Goal: Information Seeking & Learning: Understand process/instructions

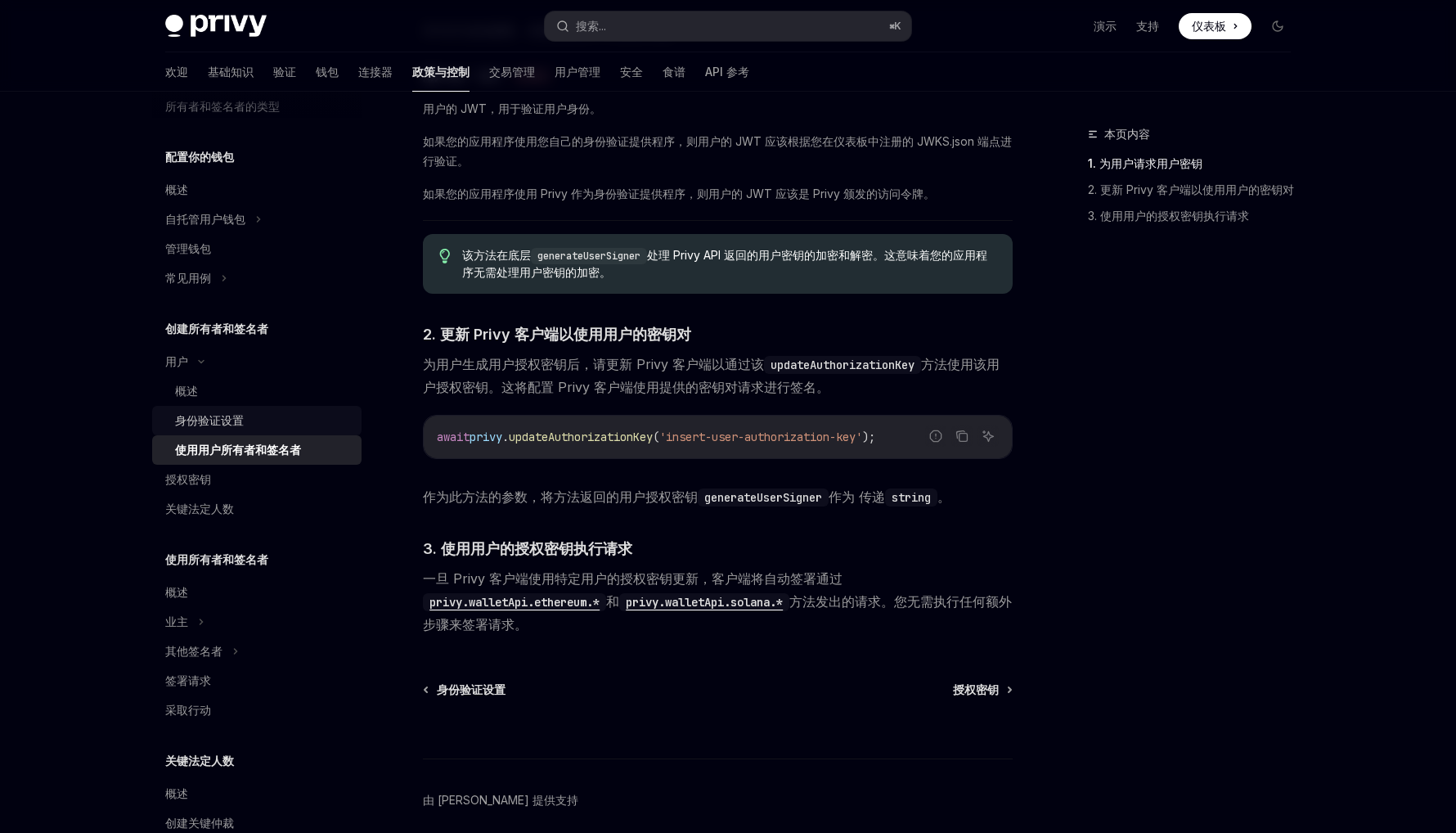
scroll to position [140, 0]
click at [187, 479] on font "授权密钥" at bounding box center [188, 478] width 46 height 14
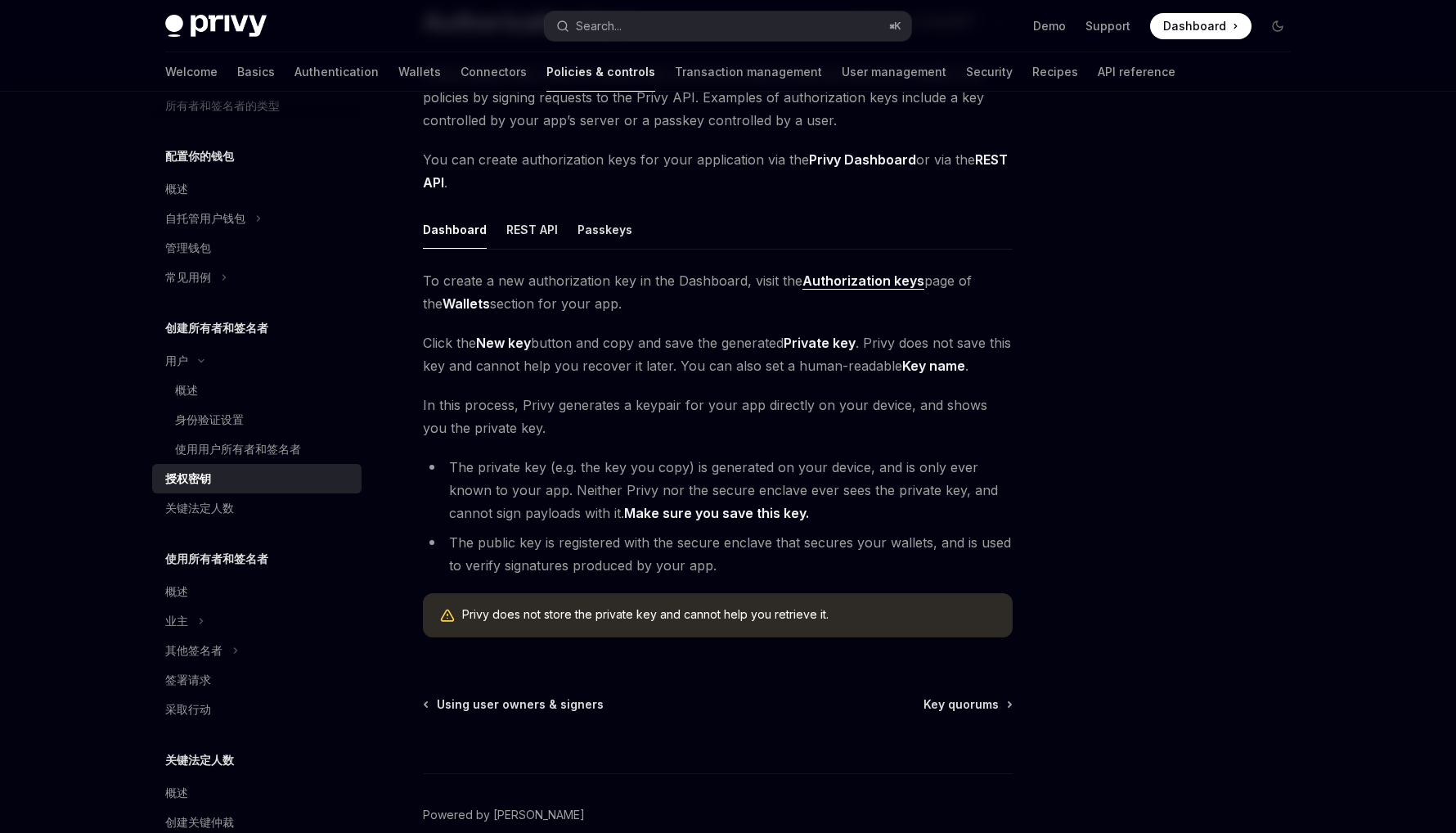
scroll to position [140, 0]
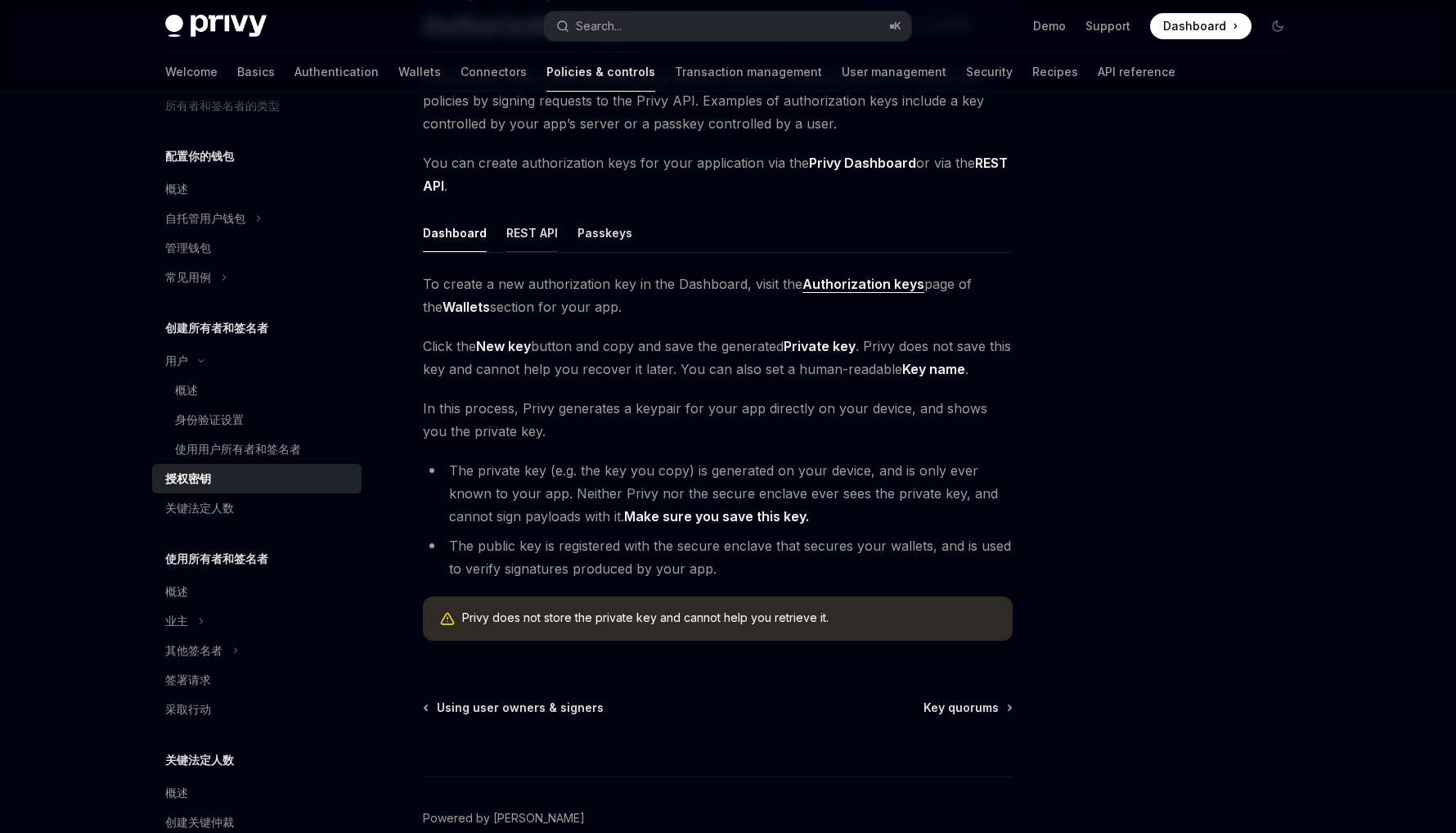
click at [519, 232] on button "REST API" at bounding box center [532, 233] width 52 height 38
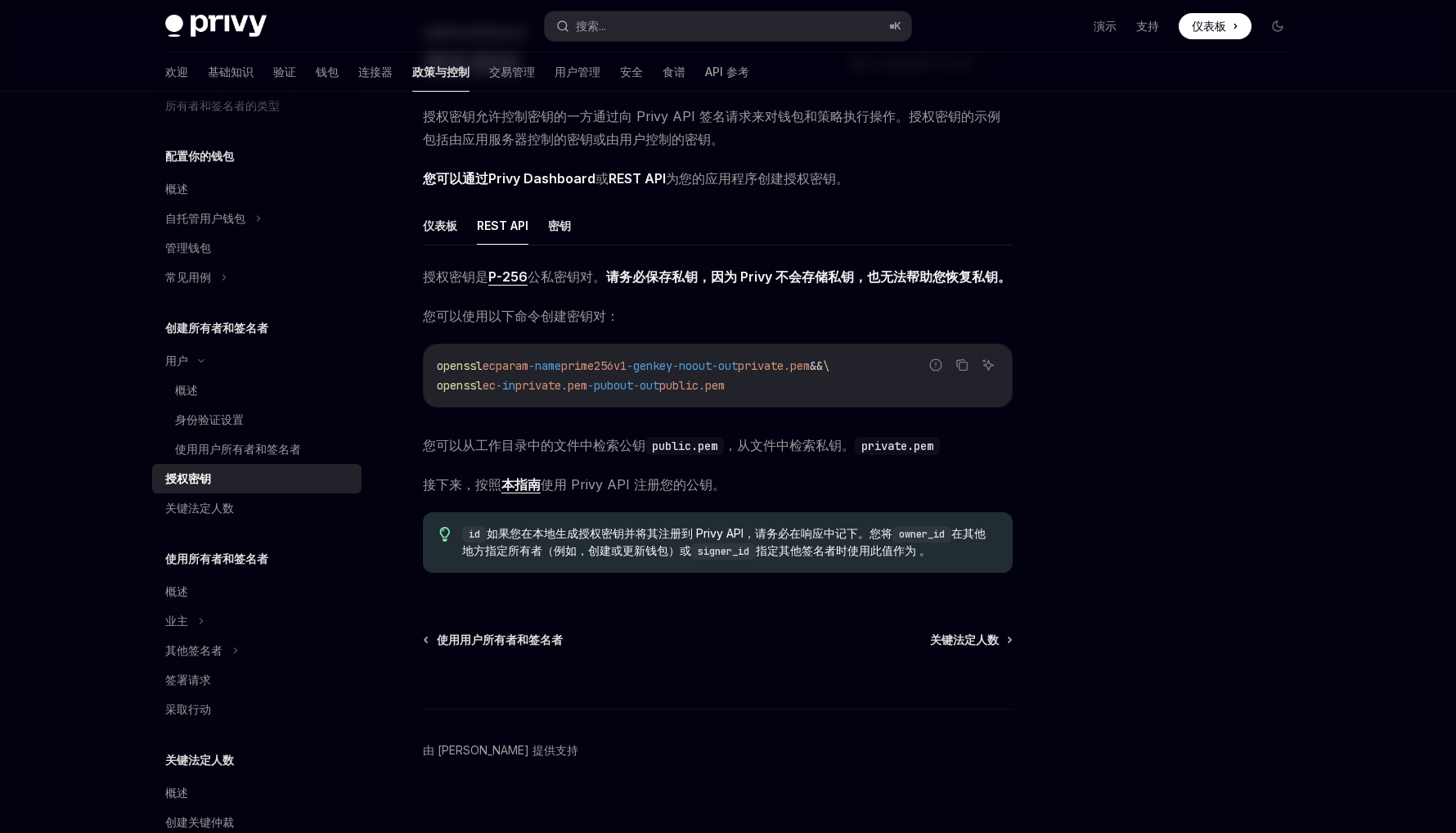
scroll to position [101, 0]
click at [432, 227] on font "仪表板" at bounding box center [441, 226] width 34 height 14
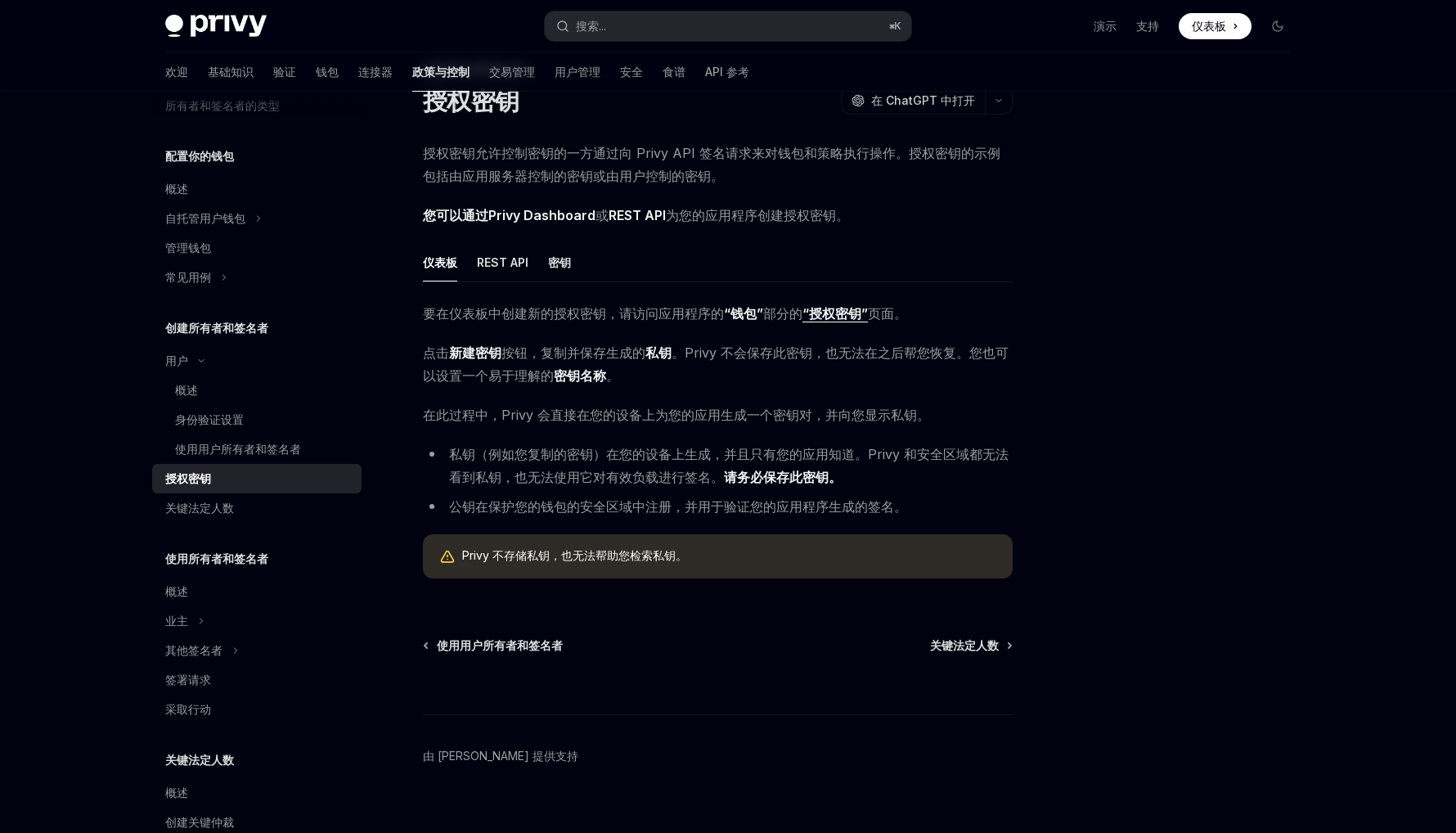
scroll to position [63, 0]
click at [193, 508] on font "关键法定人数" at bounding box center [199, 507] width 69 height 14
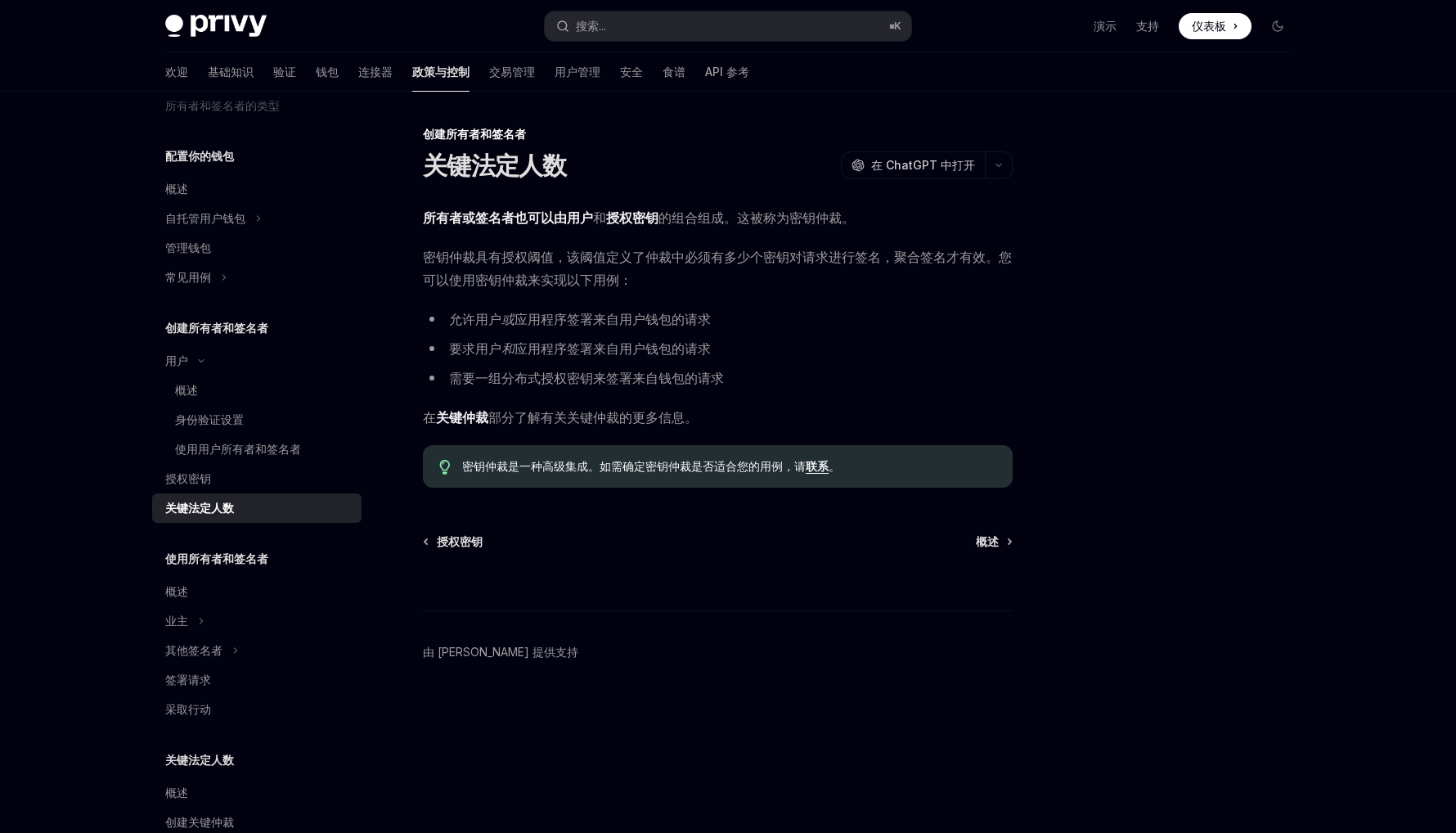
click at [518, 383] on font "需要一组分布式授权密钥来签署来自钱包的请求" at bounding box center [586, 378] width 275 height 16
click at [571, 385] on font "需要一组分布式授权密钥来签署来自钱包的请求" at bounding box center [586, 378] width 275 height 16
click at [590, 379] on font "需要一组分布式授权密钥来签署来自钱包的请求" at bounding box center [586, 378] width 275 height 16
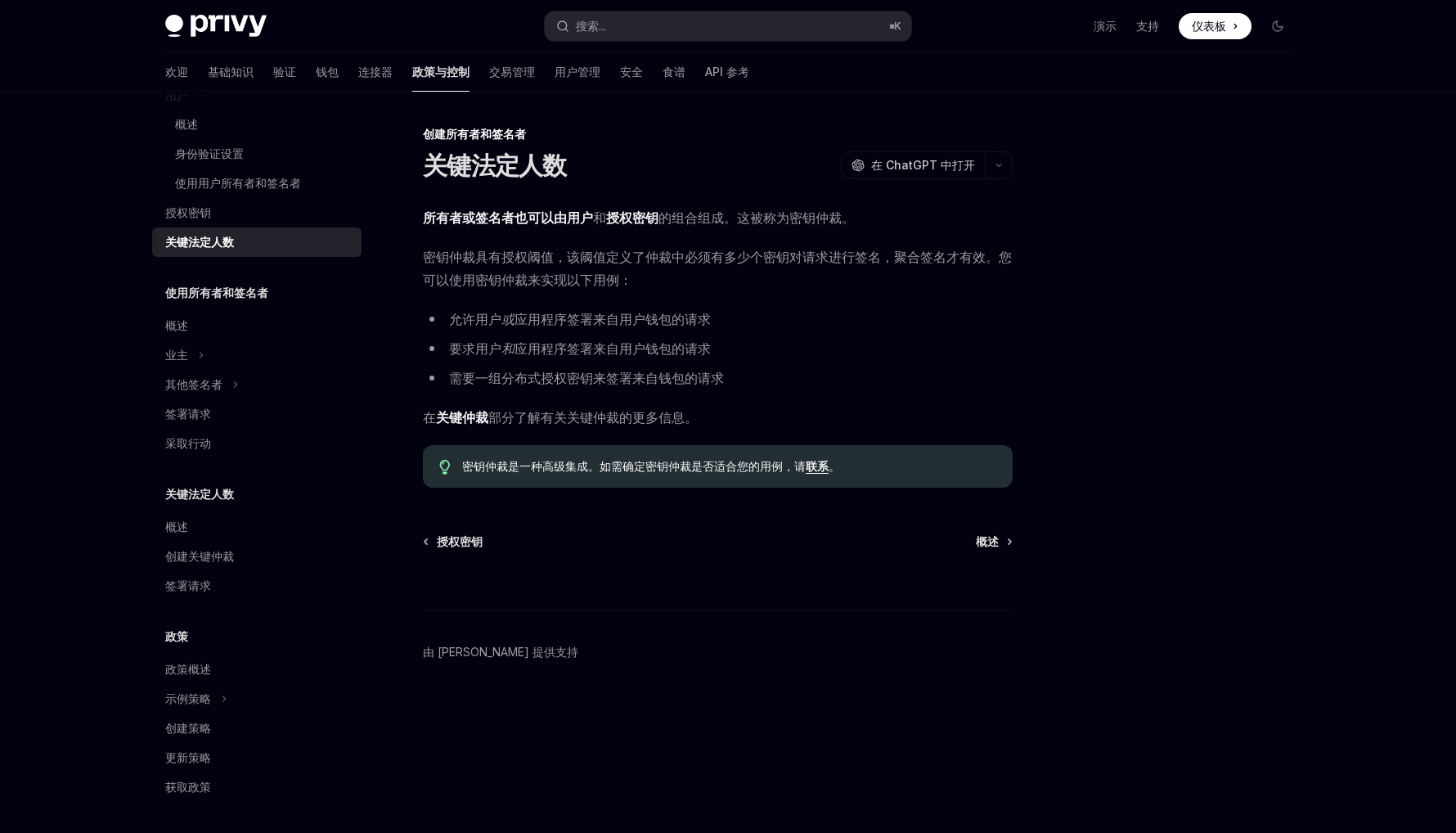
scroll to position [407, 0]
click at [199, 586] on font "签署请求" at bounding box center [188, 583] width 46 height 14
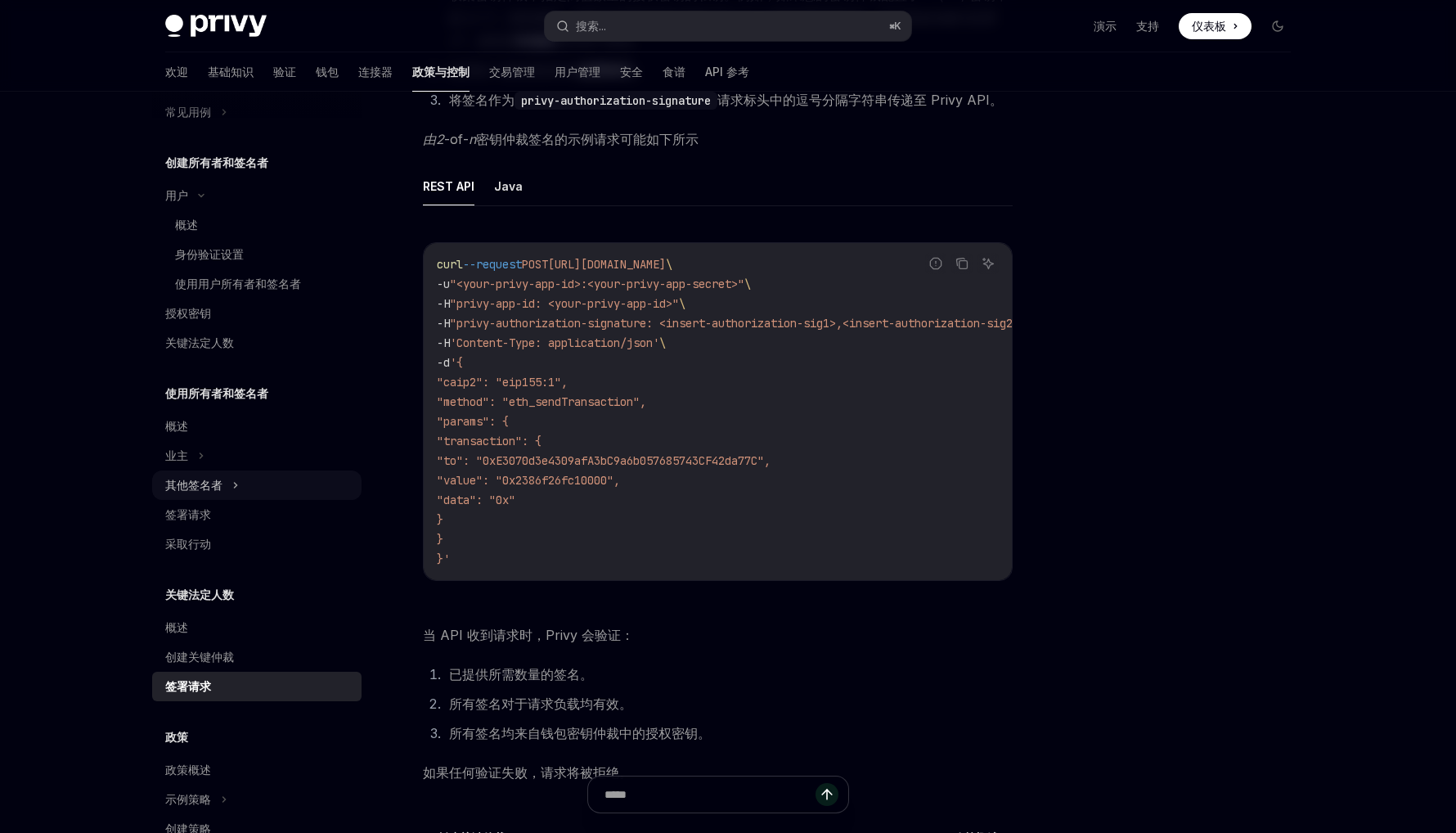
scroll to position [407, 0]
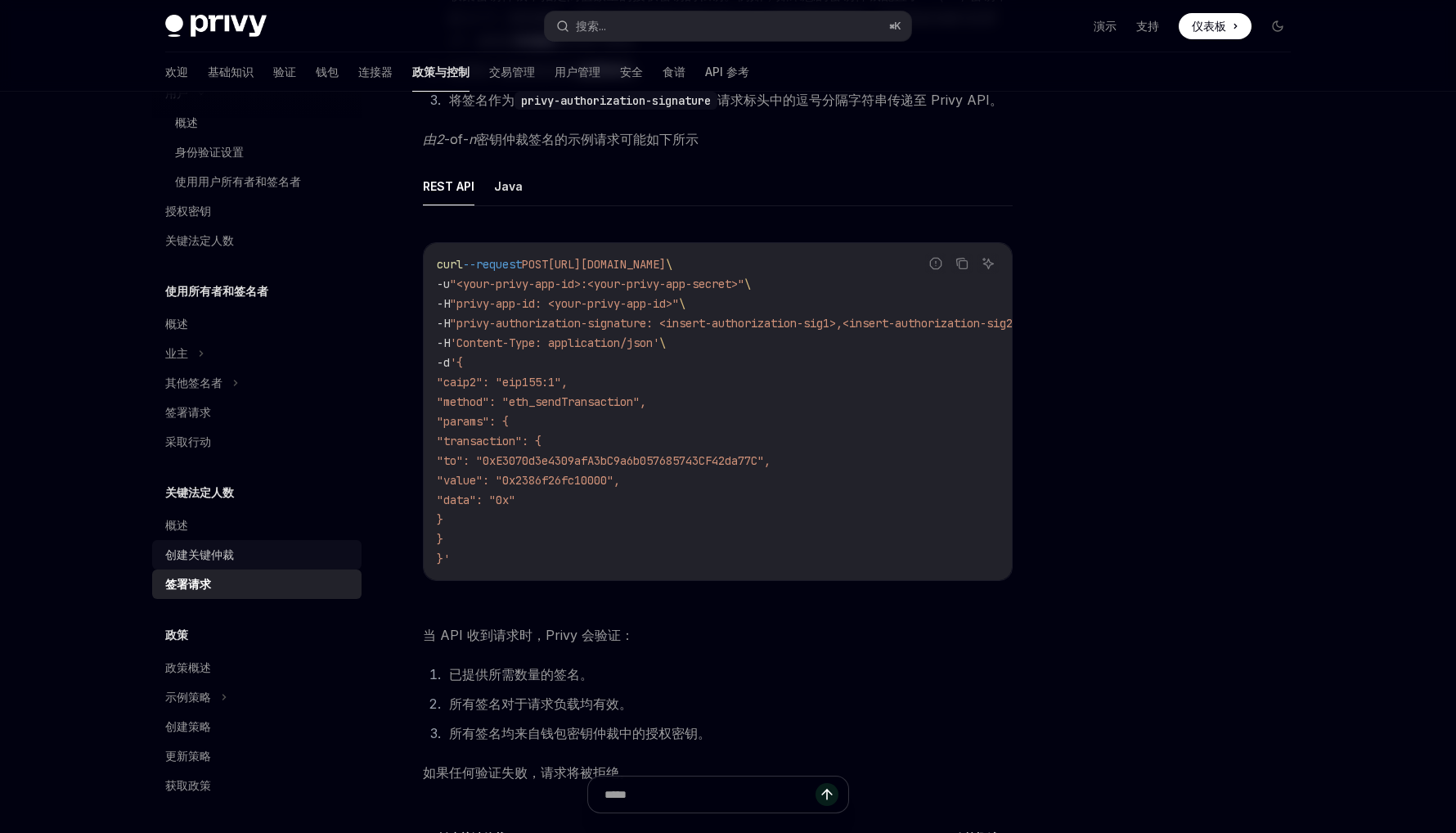
click at [220, 564] on div "创建关键仲裁" at bounding box center [199, 555] width 69 height 20
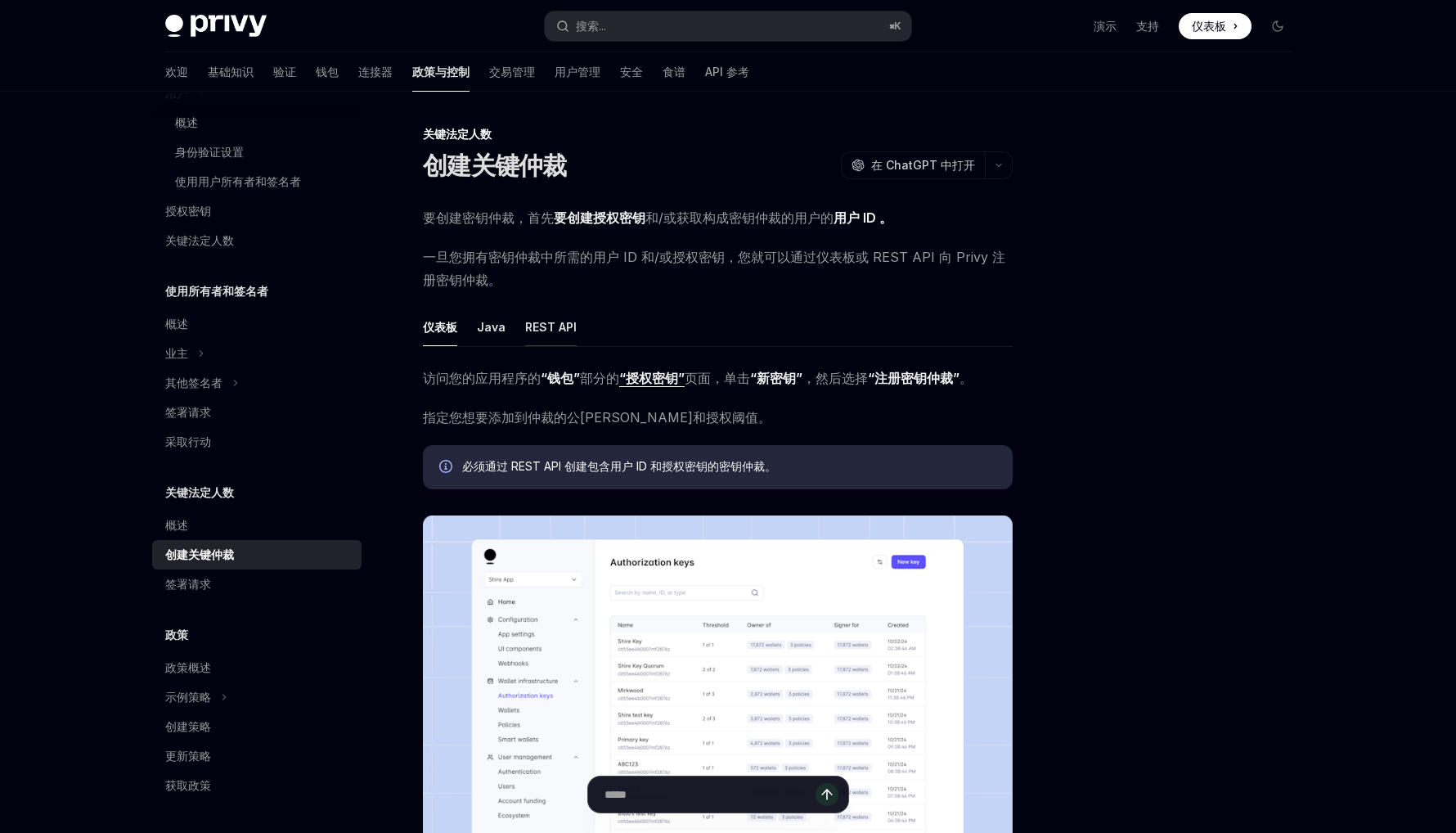
click at [548, 335] on font "REST API" at bounding box center [550, 327] width 52 height 20
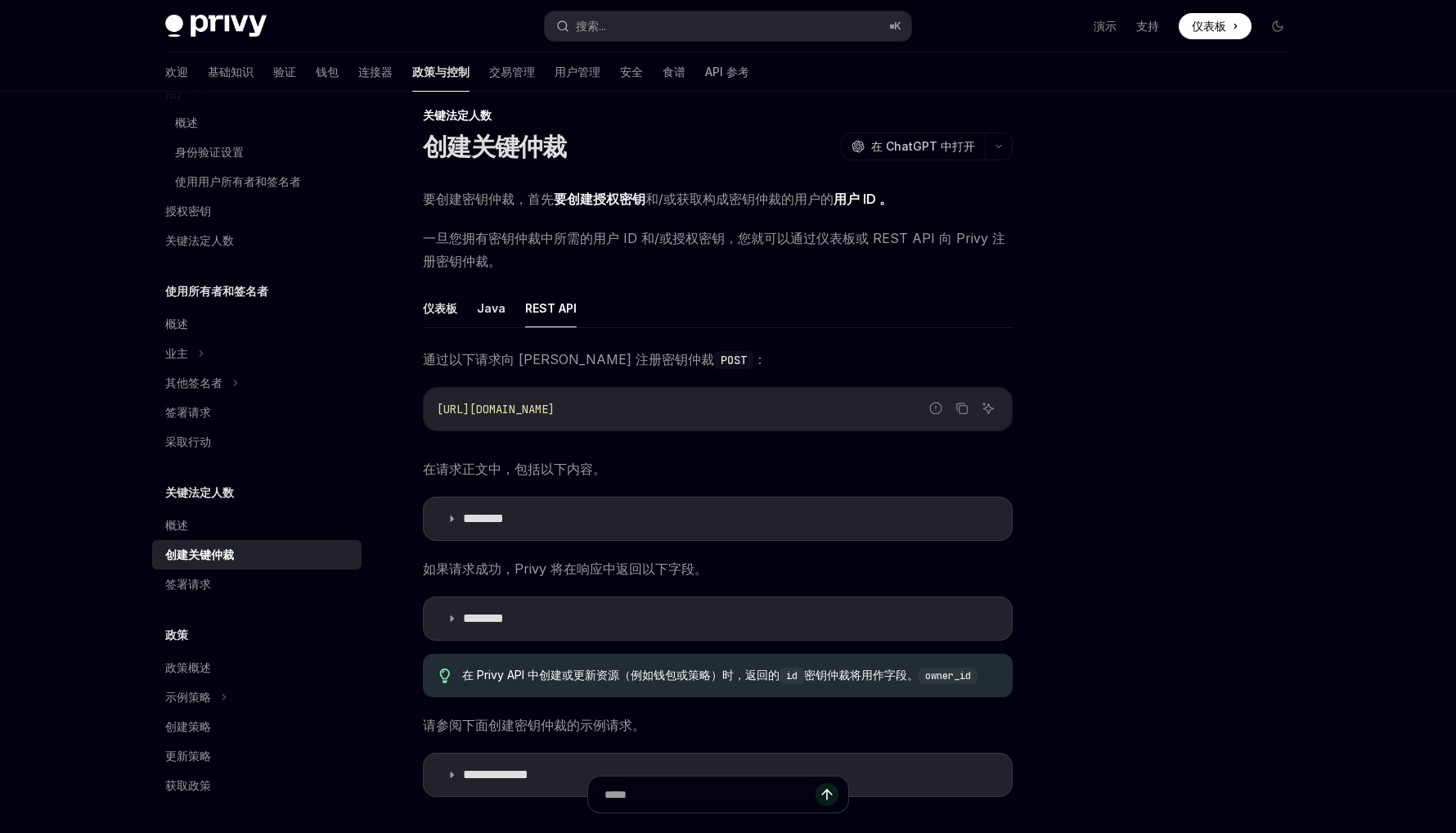
scroll to position [21, 0]
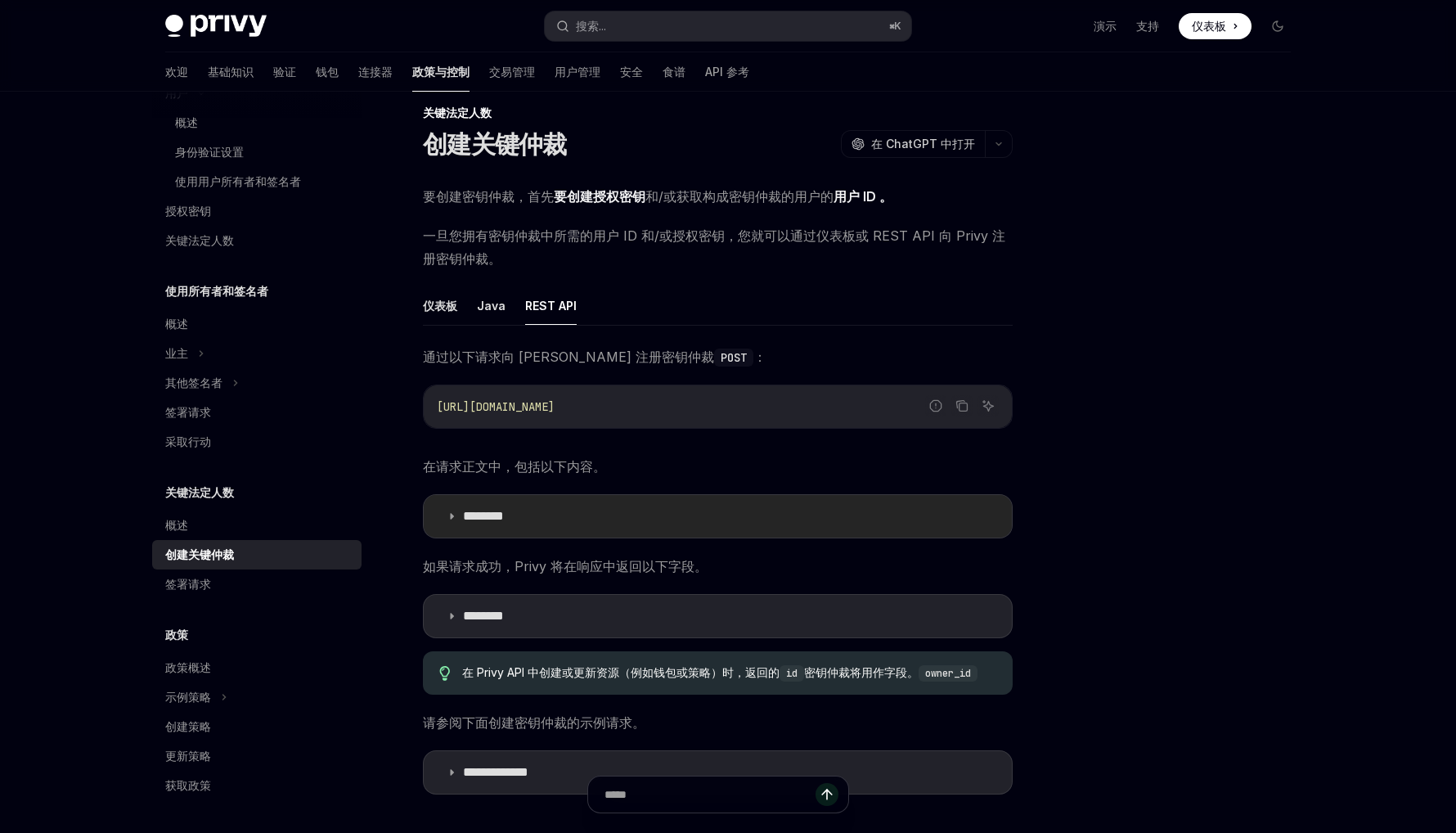
click at [497, 509] on font "********" at bounding box center [483, 516] width 41 height 13
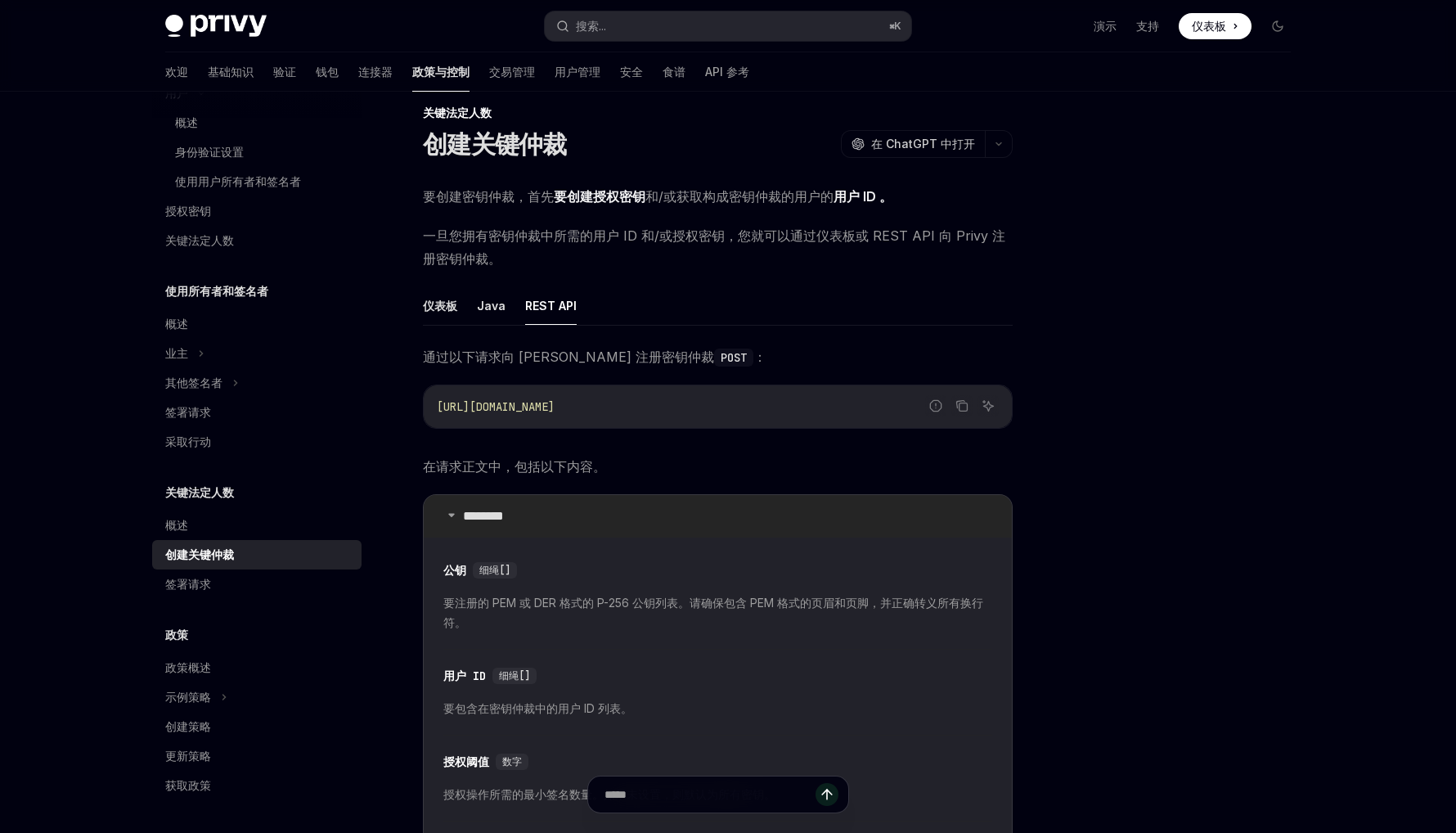
click at [497, 509] on font "********" at bounding box center [483, 516] width 41 height 13
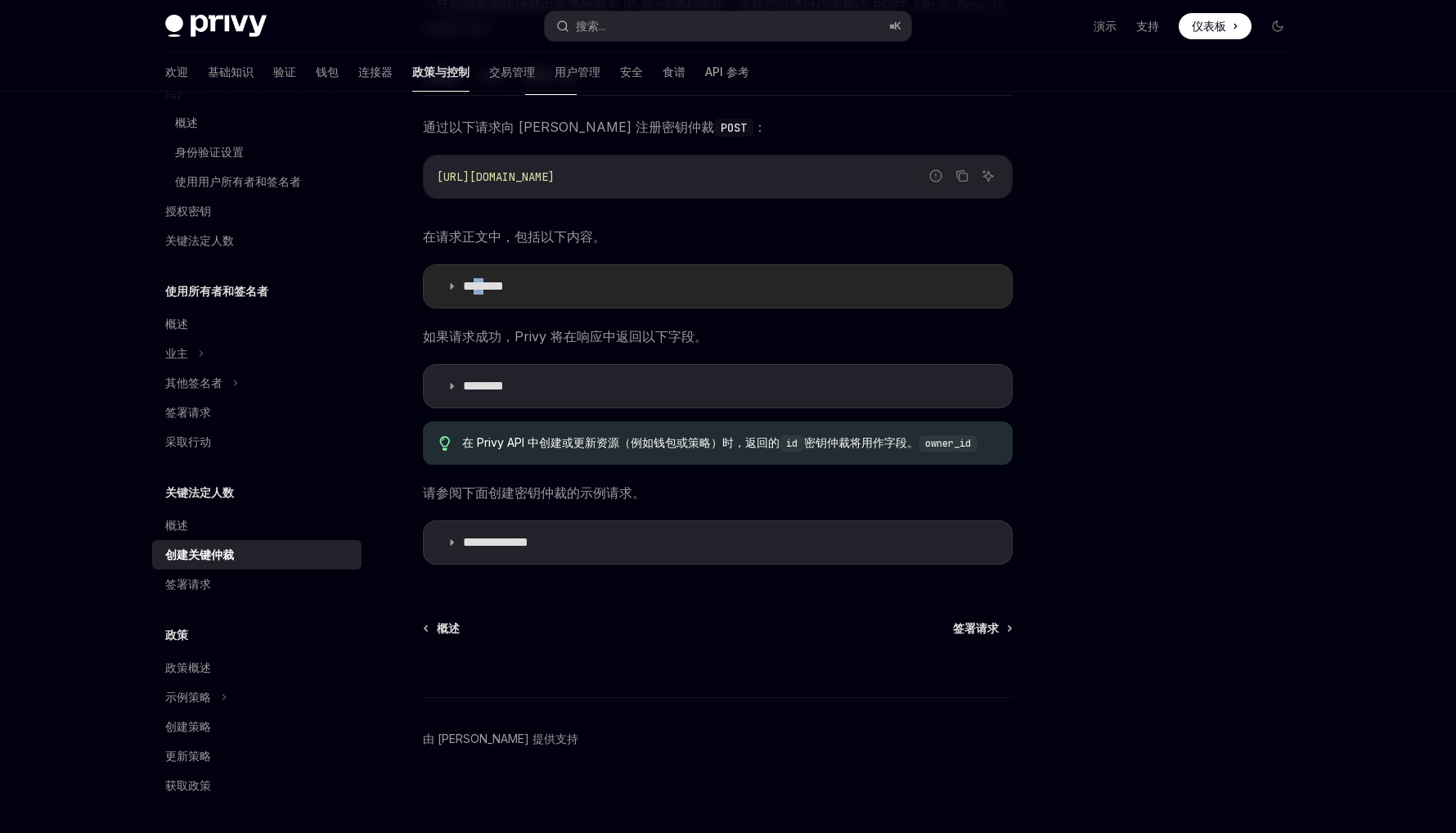
scroll to position [247, 0]
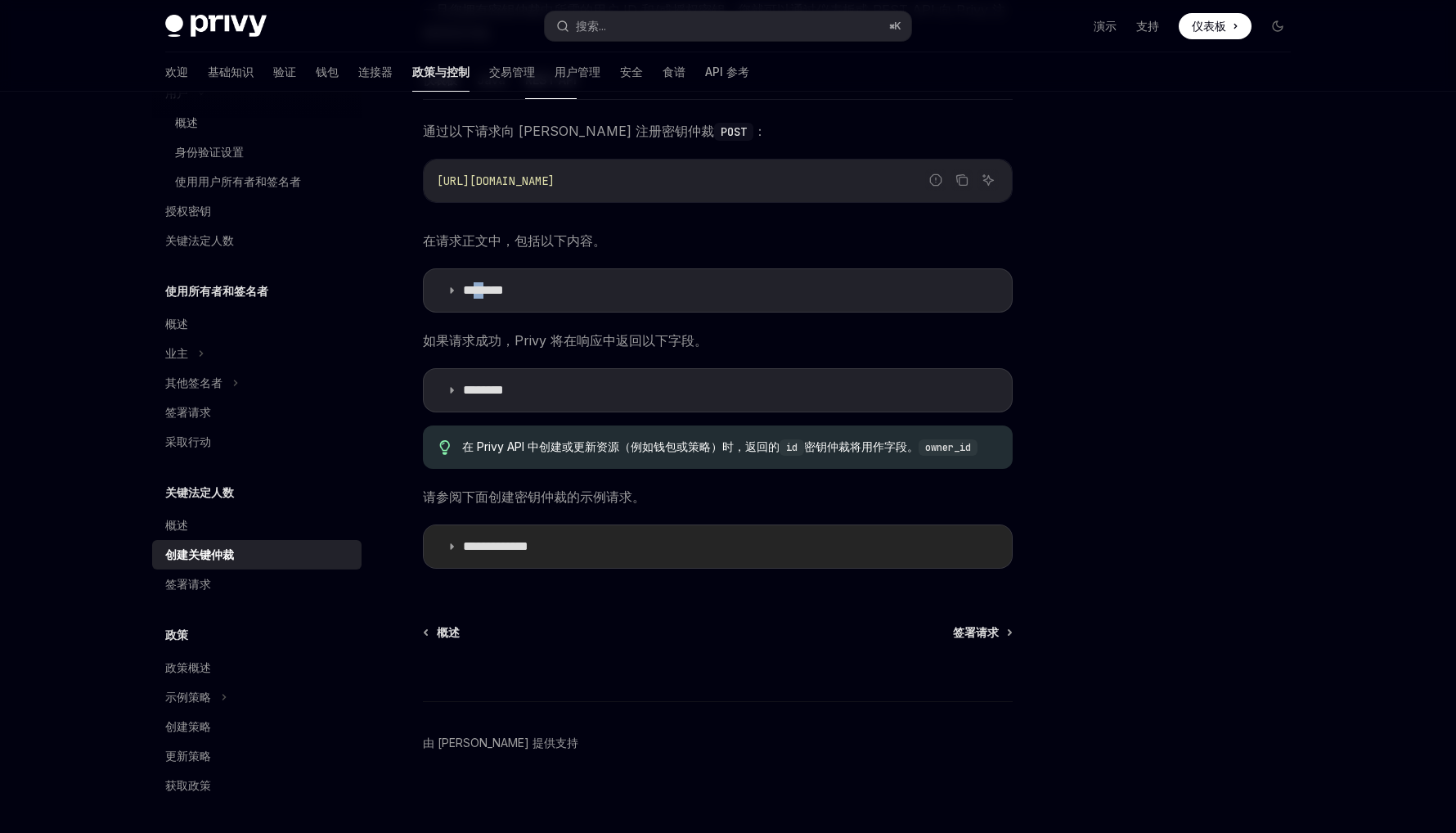
click at [471, 540] on font "**********" at bounding box center [496, 547] width 65 height 13
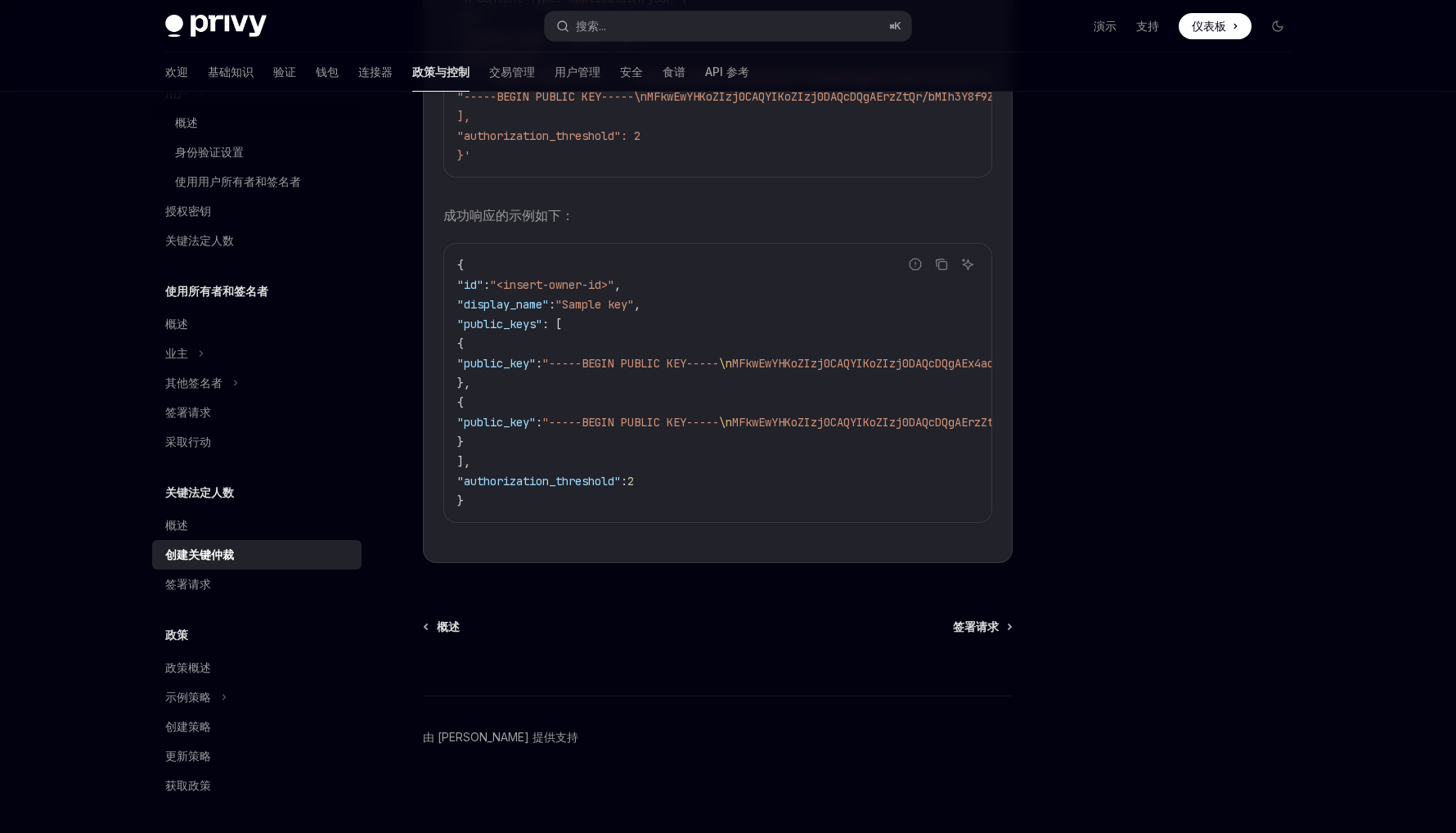
scroll to position [957, 0]
click at [172, 572] on link "签署请求" at bounding box center [257, 584] width 209 height 29
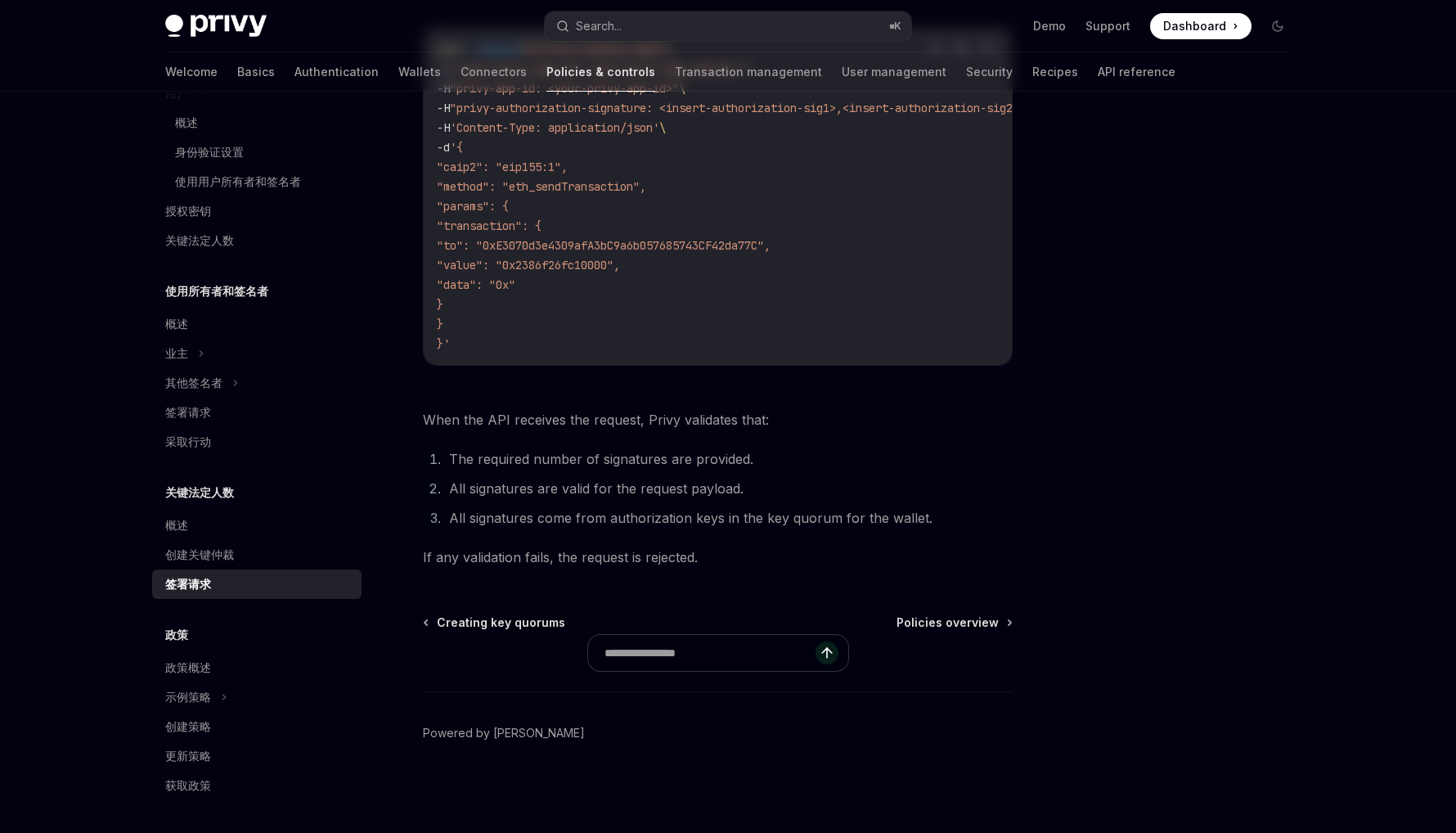
type textarea "*"
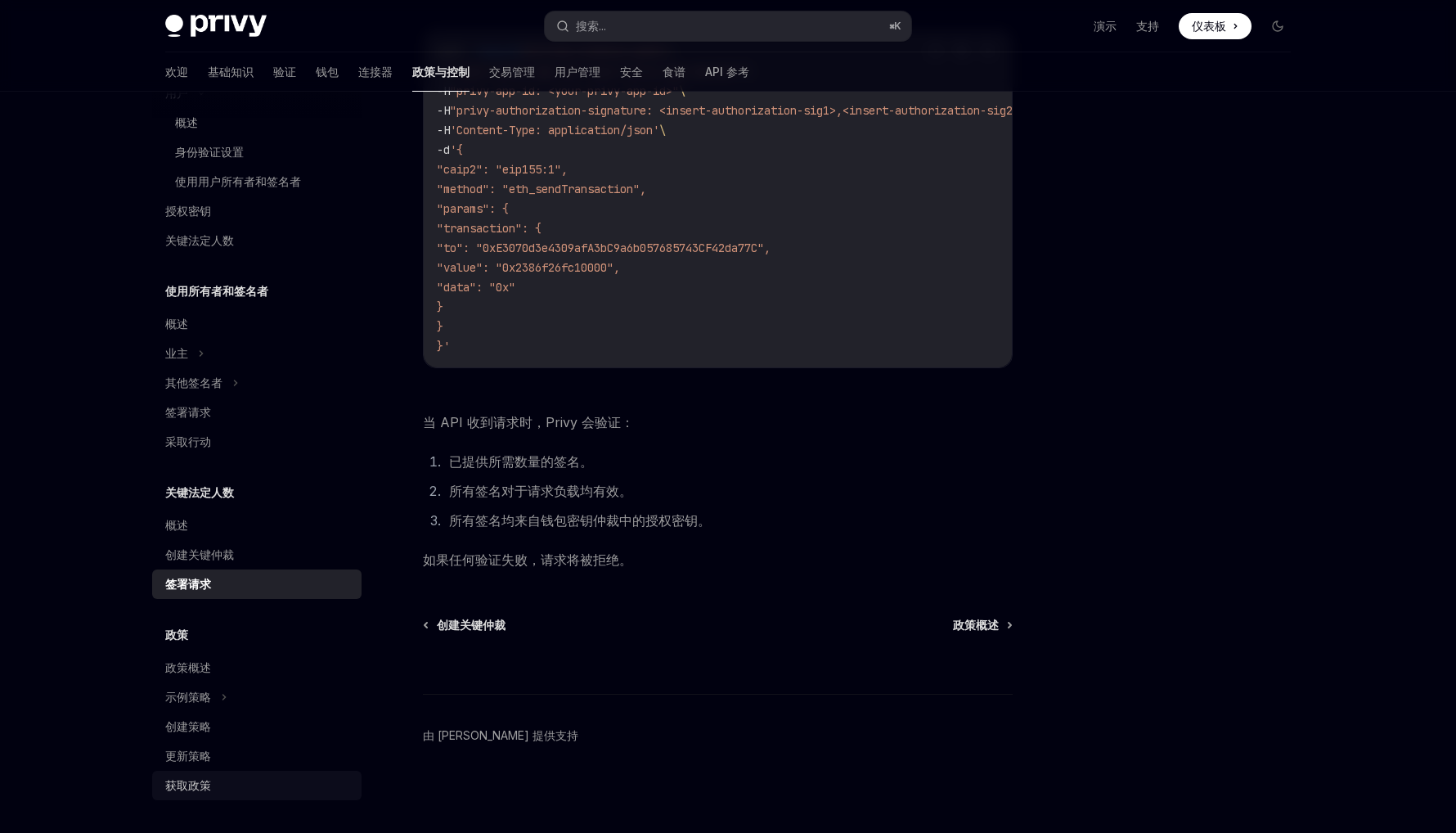
scroll to position [483, 0]
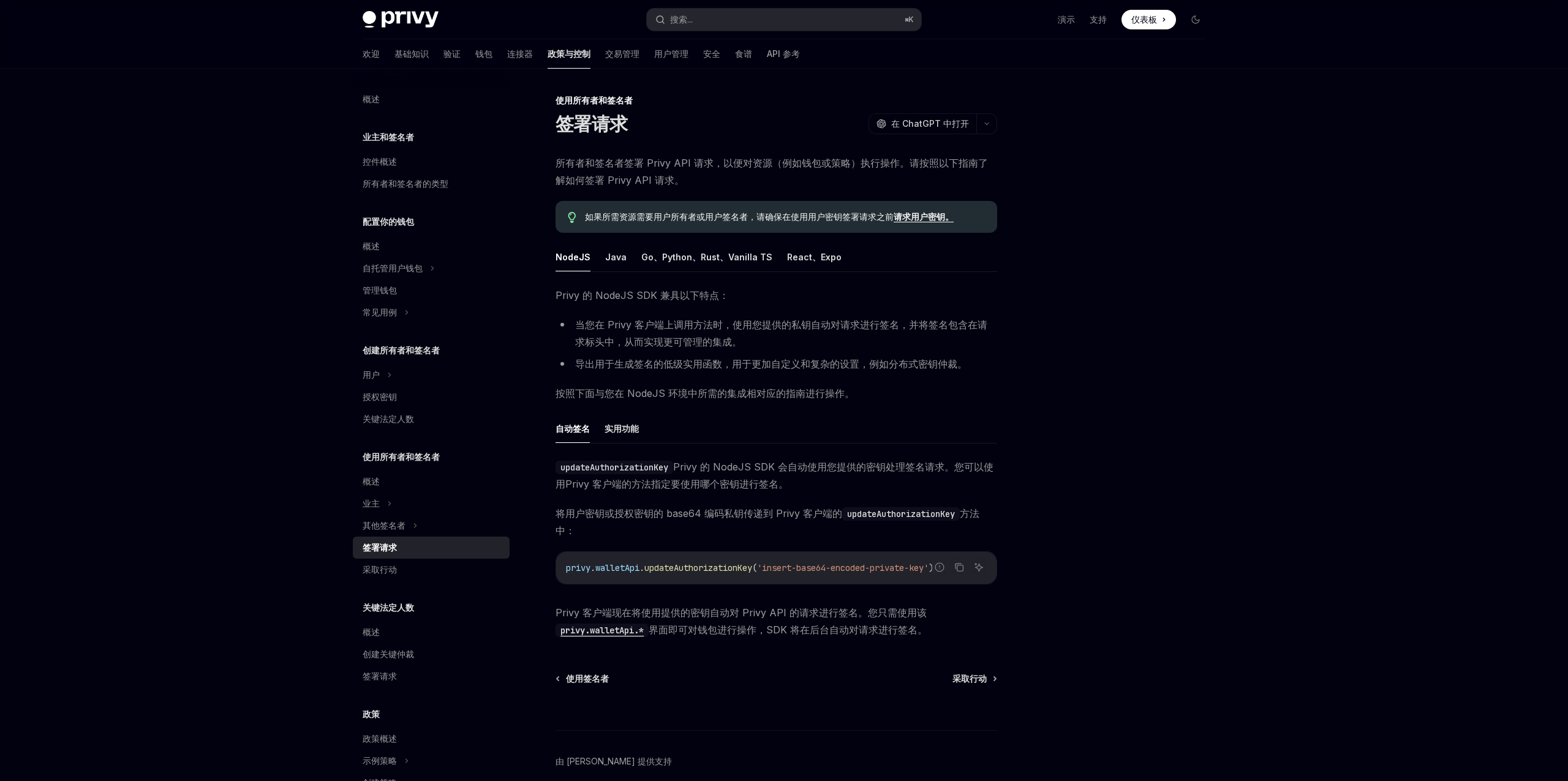
scroll to position [54, 0]
